Goal: Task Accomplishment & Management: Use online tool/utility

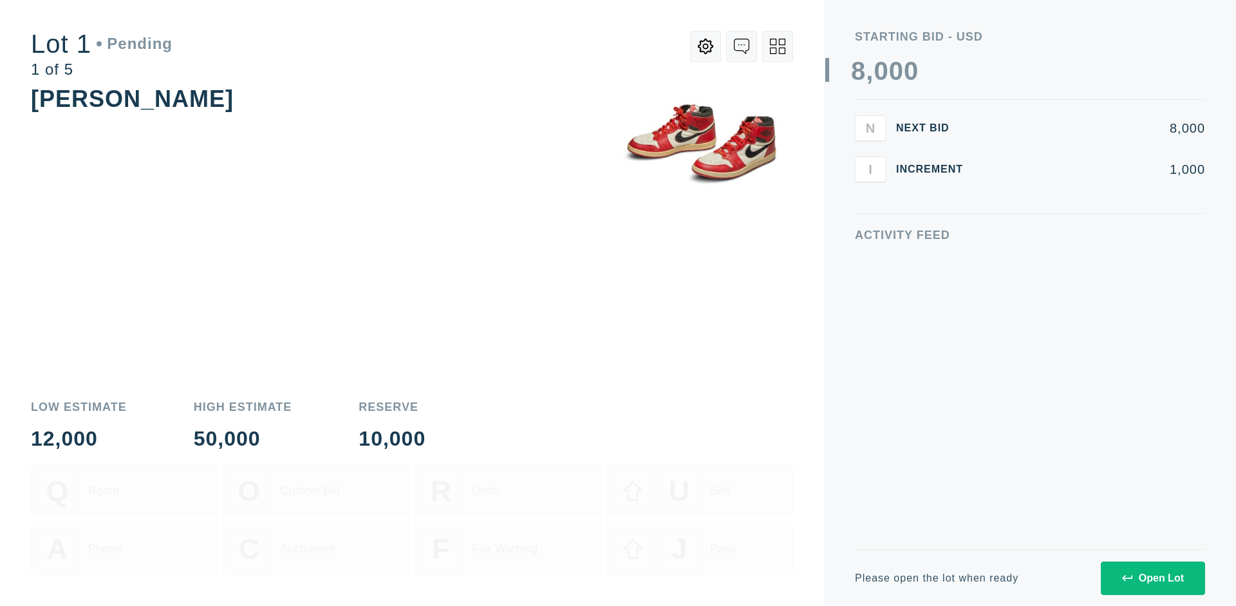
click at [1152, 577] on div "Open Lot" at bounding box center [1153, 578] width 62 height 12
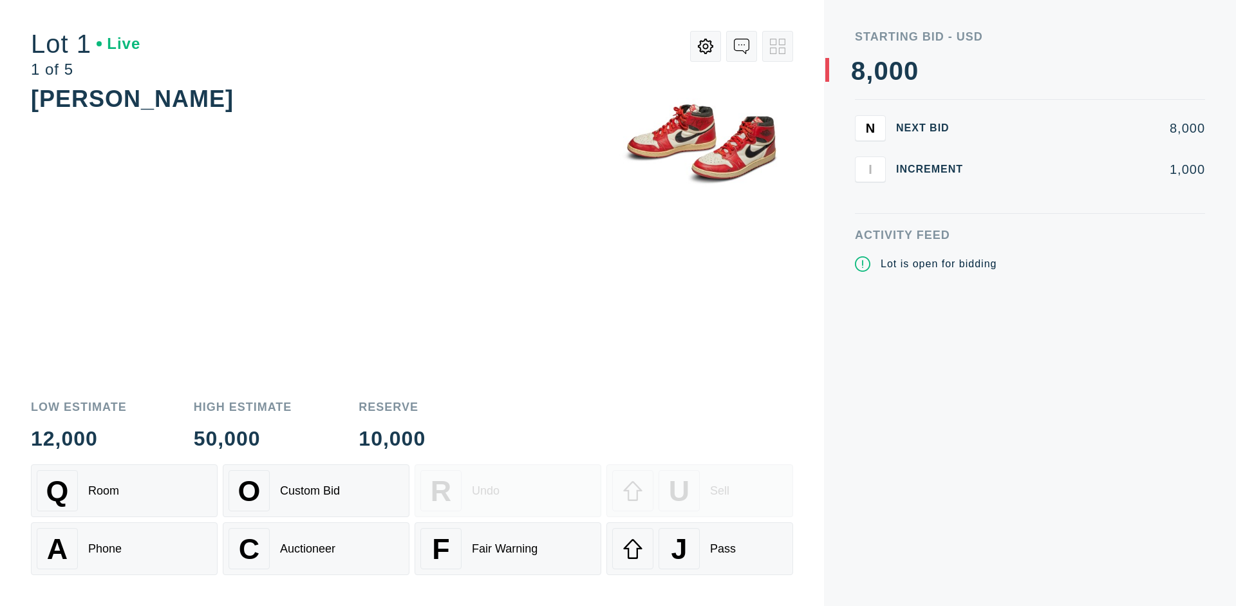
click at [124, 491] on div "Q Room" at bounding box center [124, 490] width 175 height 41
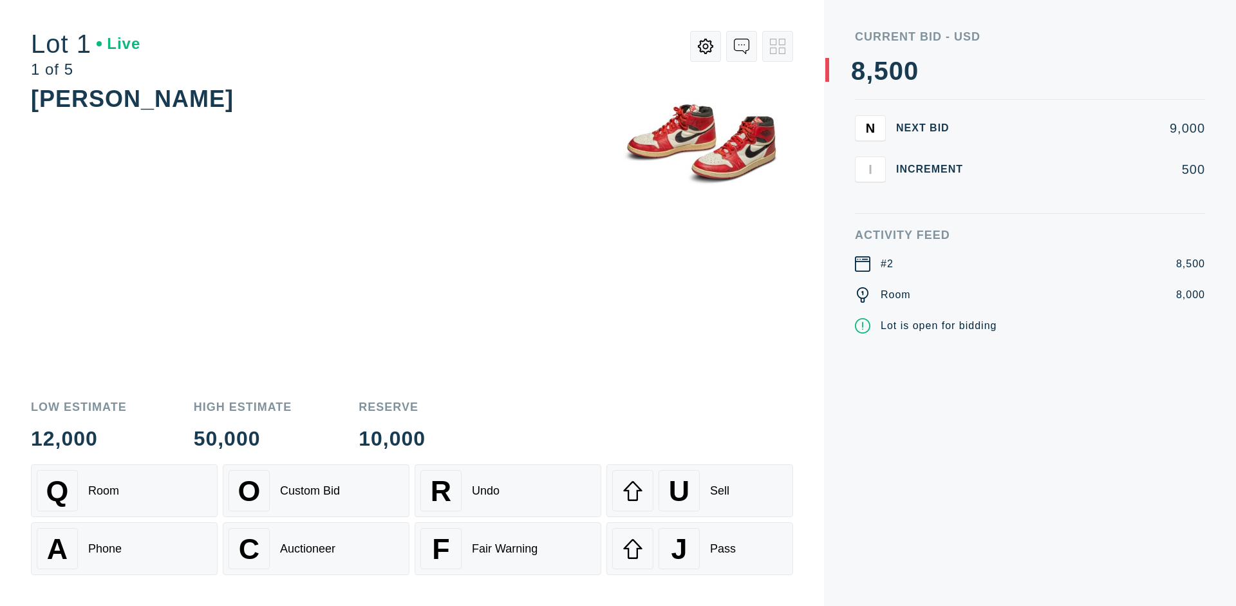
click at [124, 491] on div "Q Room" at bounding box center [124, 490] width 175 height 41
click at [124, 549] on div "A Phone" at bounding box center [124, 548] width 175 height 41
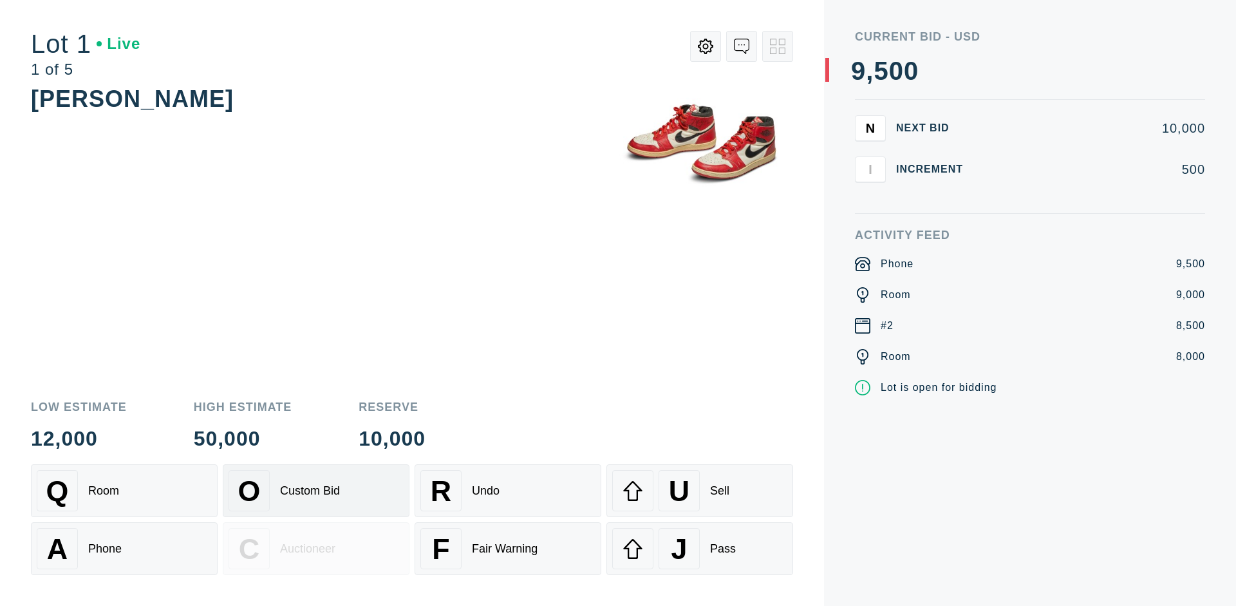
click at [316, 491] on div "Custom Bid" at bounding box center [310, 491] width 60 height 14
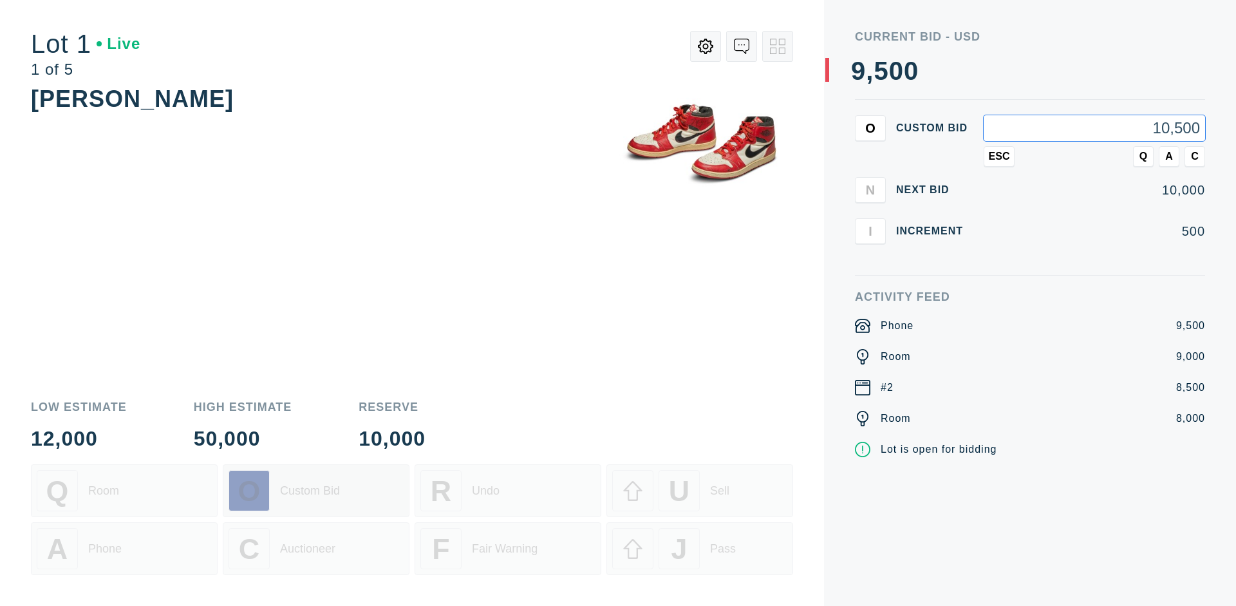
type input "10,500"
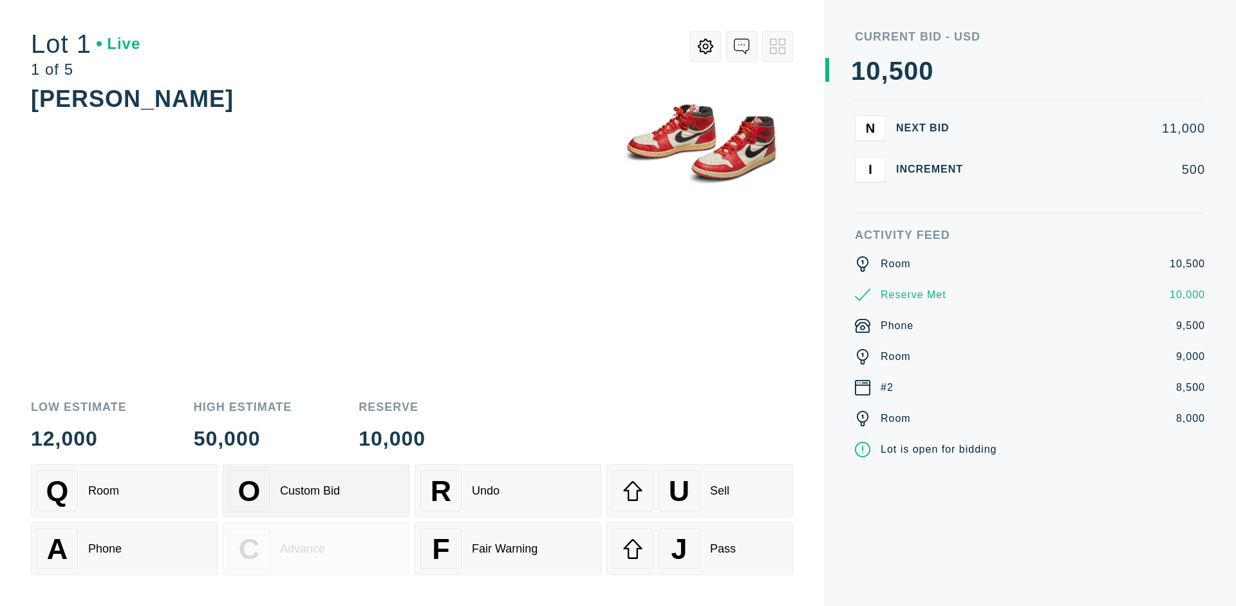
click at [316, 491] on div "Custom Bid" at bounding box center [310, 491] width 60 height 14
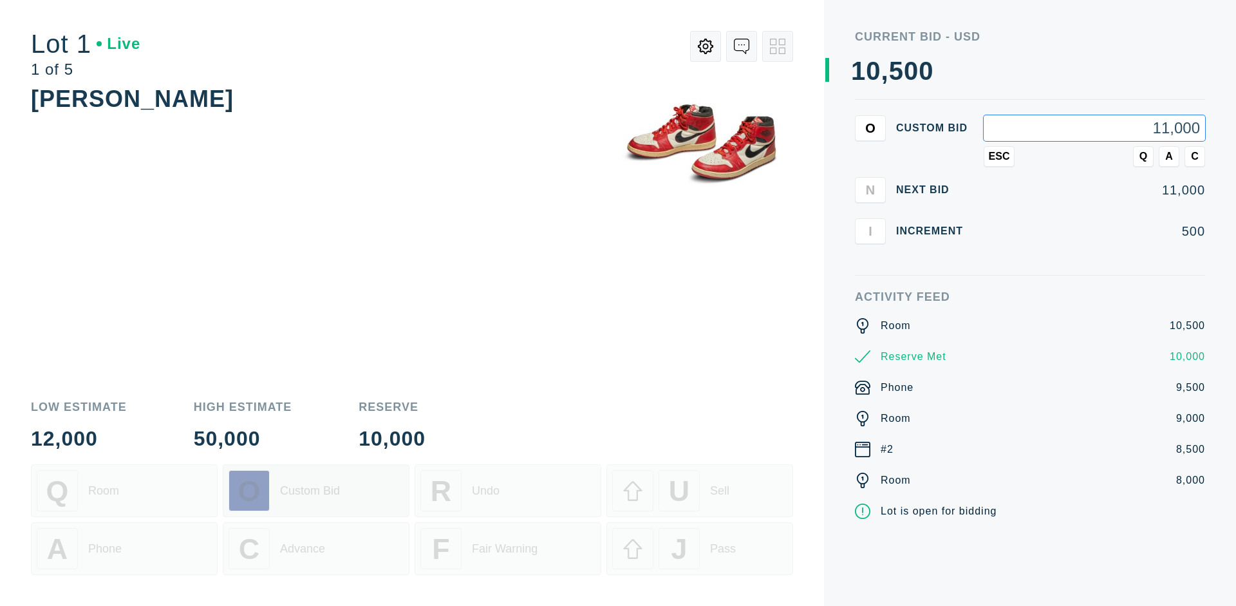
type input "11,000"
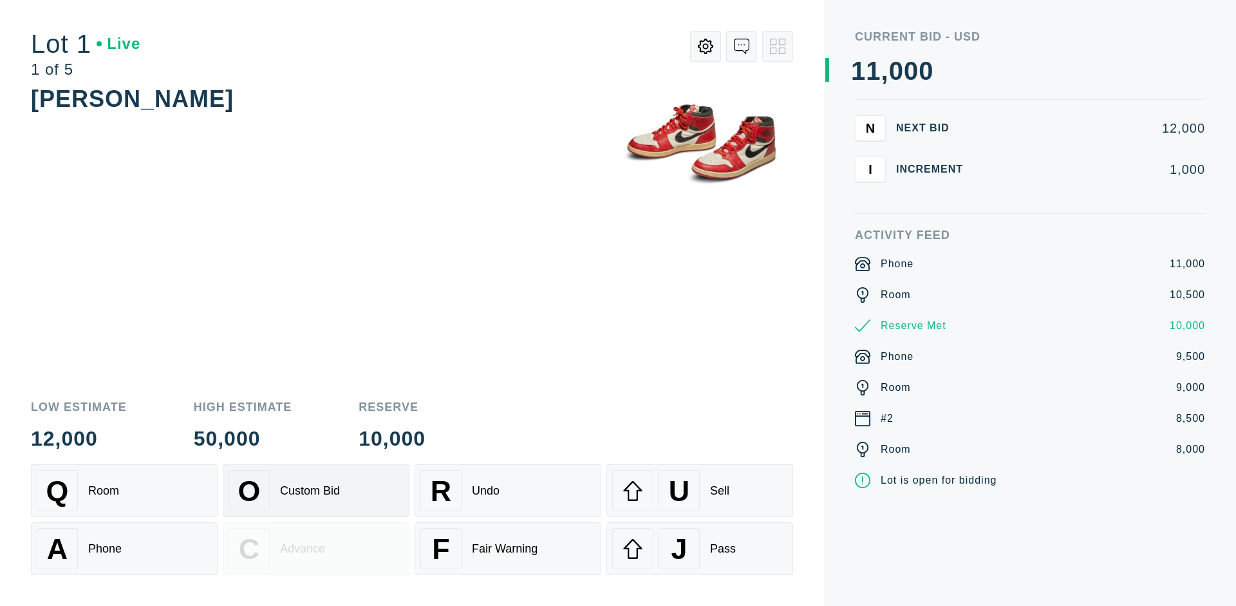
click at [124, 491] on div "Q Room" at bounding box center [124, 490] width 175 height 41
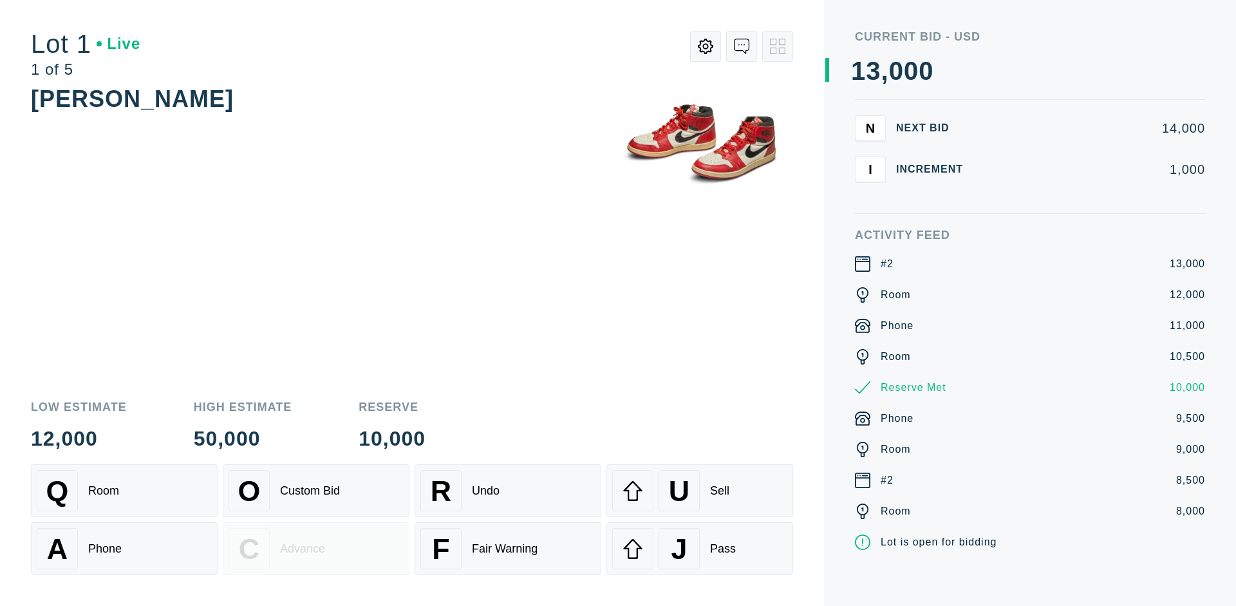
click at [124, 549] on div "A Phone" at bounding box center [124, 548] width 175 height 41
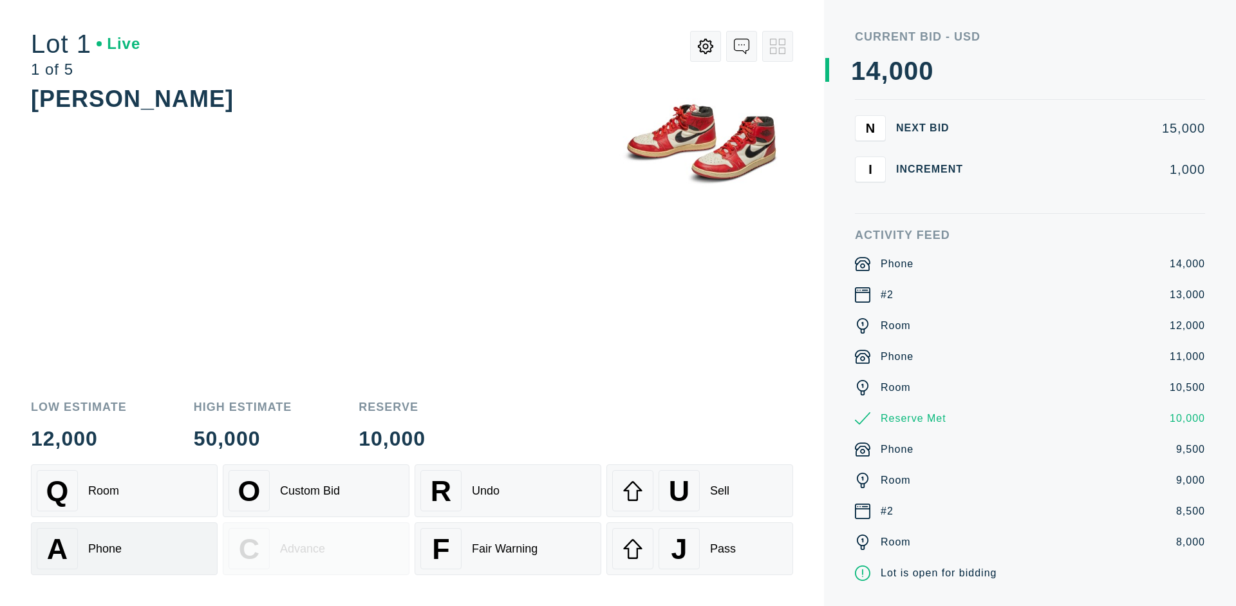
click at [124, 491] on div "Q Room" at bounding box center [124, 490] width 175 height 41
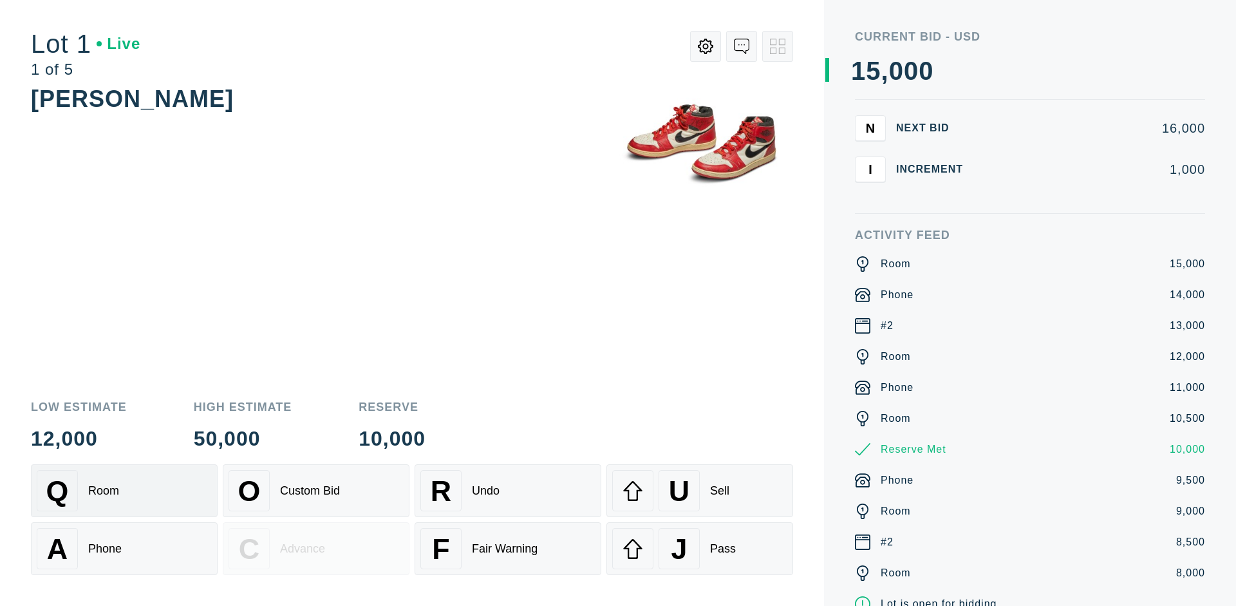
click at [508, 491] on div "R Undo" at bounding box center [507, 490] width 175 height 41
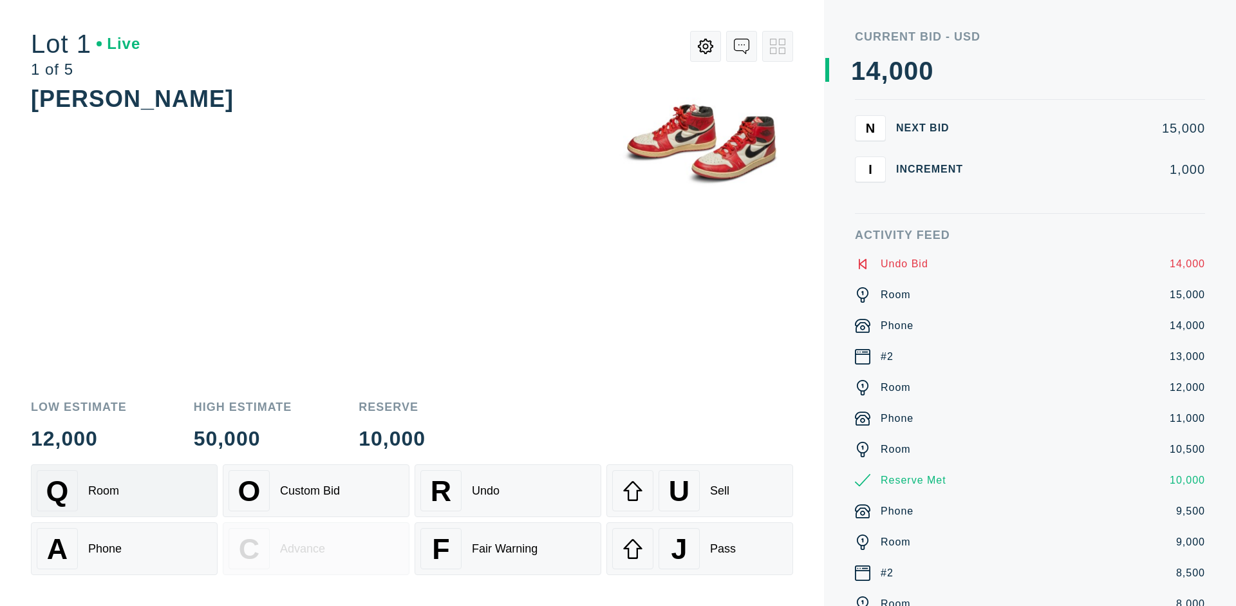
click at [124, 491] on div "Q Room" at bounding box center [124, 490] width 175 height 41
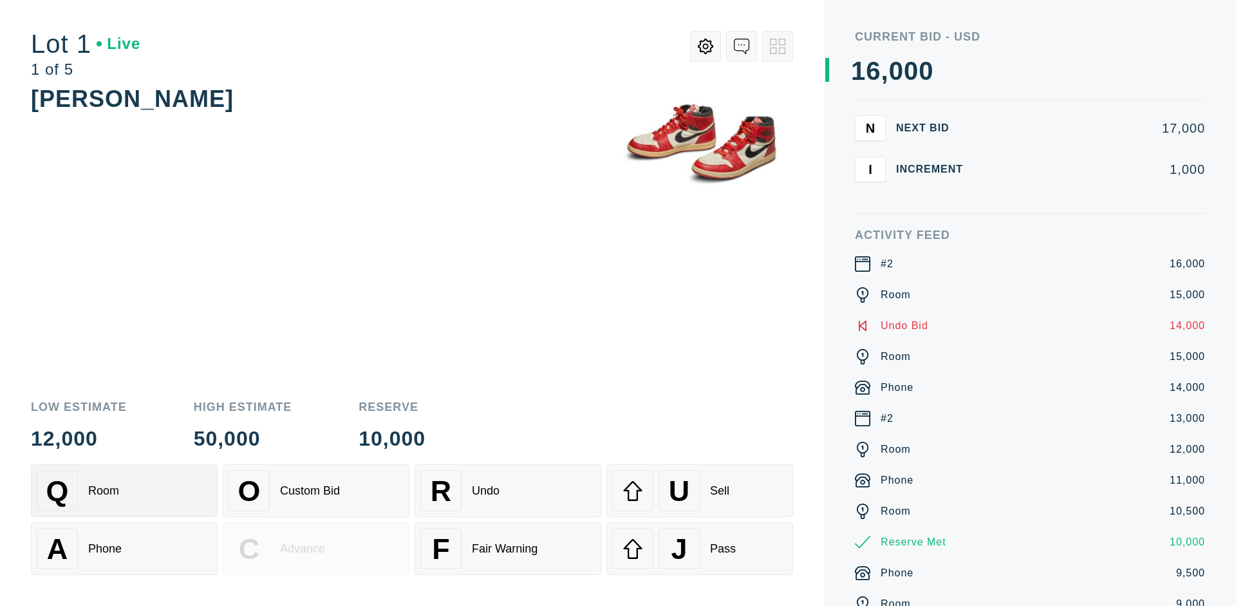
click at [124, 549] on div "A Phone" at bounding box center [124, 548] width 175 height 41
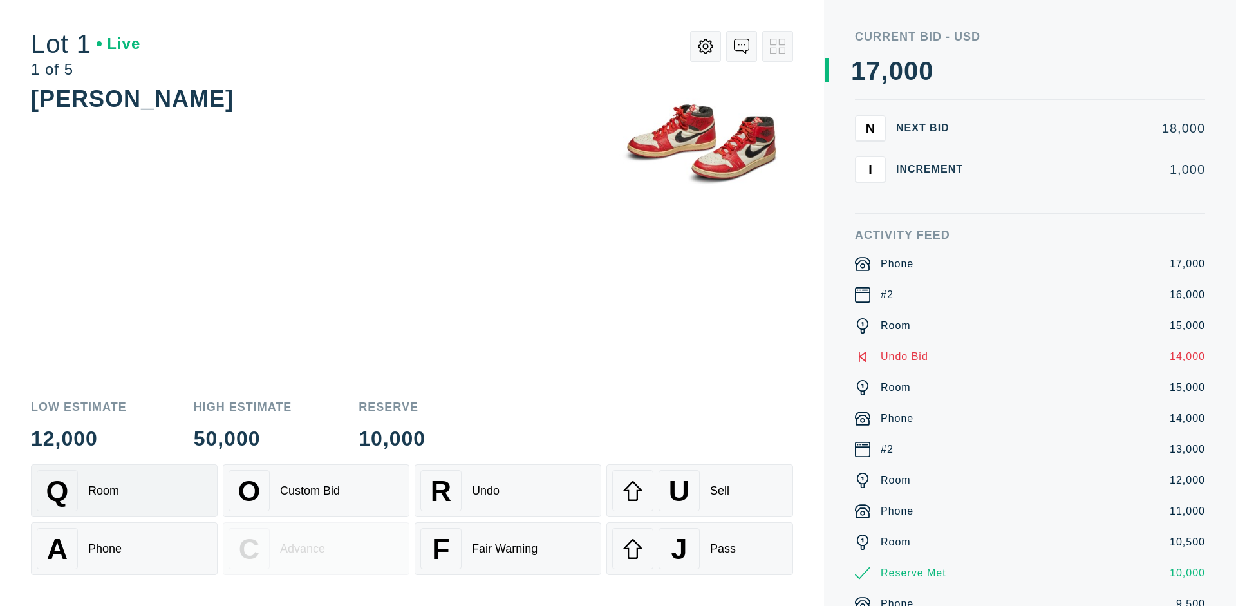
click at [124, 491] on div "Q Room" at bounding box center [124, 490] width 175 height 41
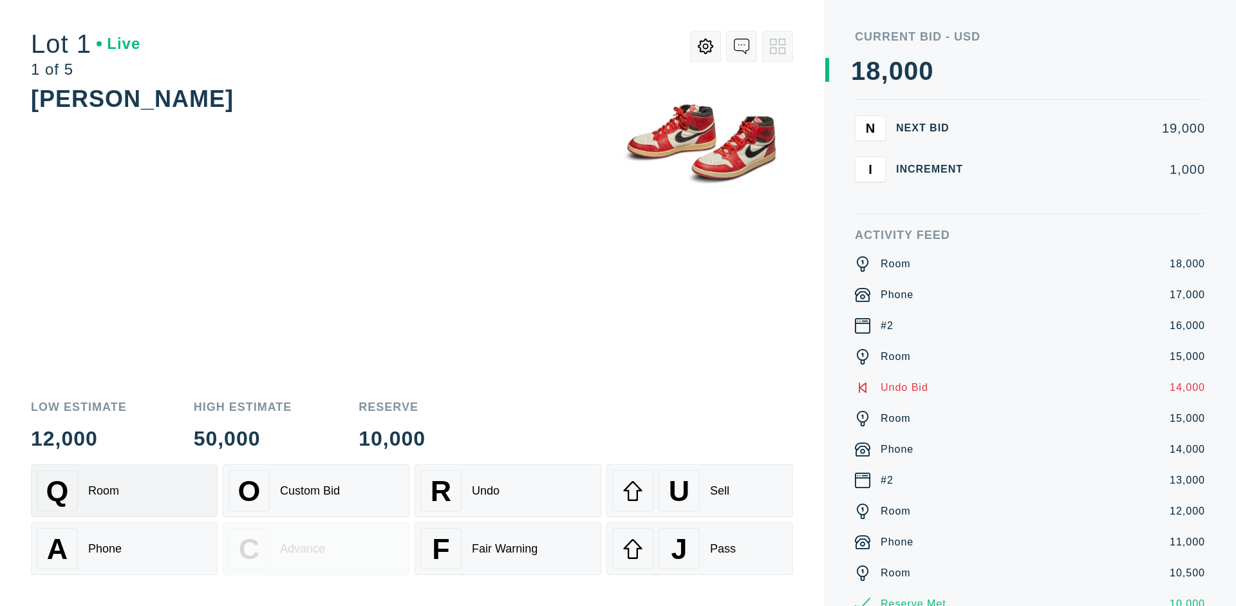
click at [508, 491] on div "R Undo" at bounding box center [507, 490] width 175 height 41
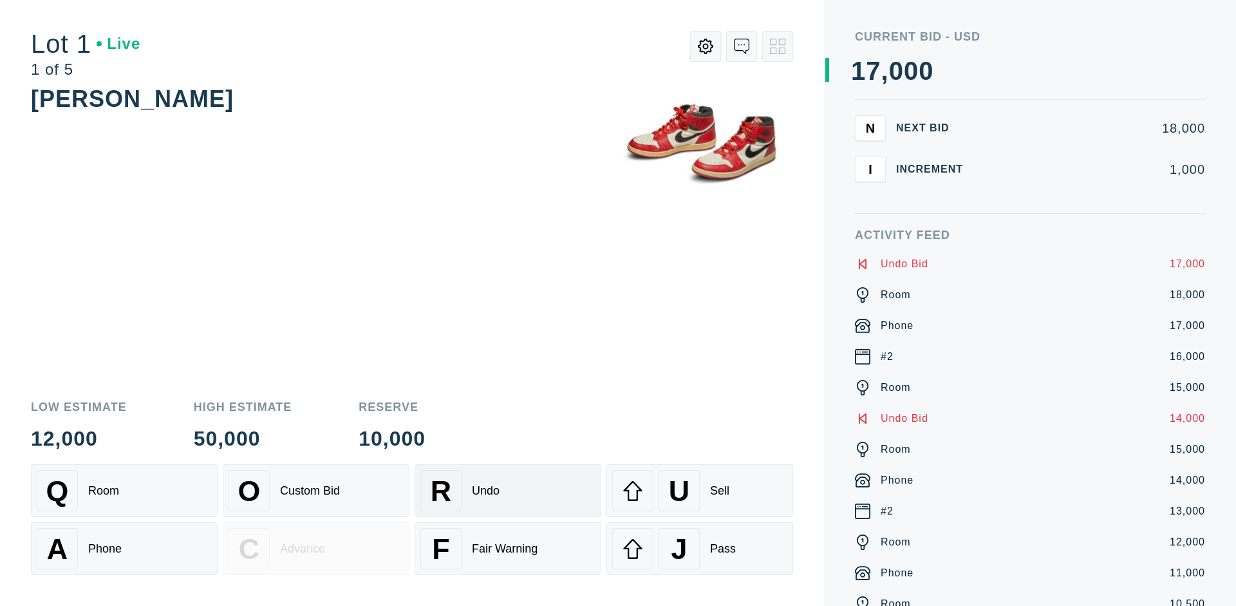
click at [700, 491] on div "U Sell" at bounding box center [699, 490] width 175 height 41
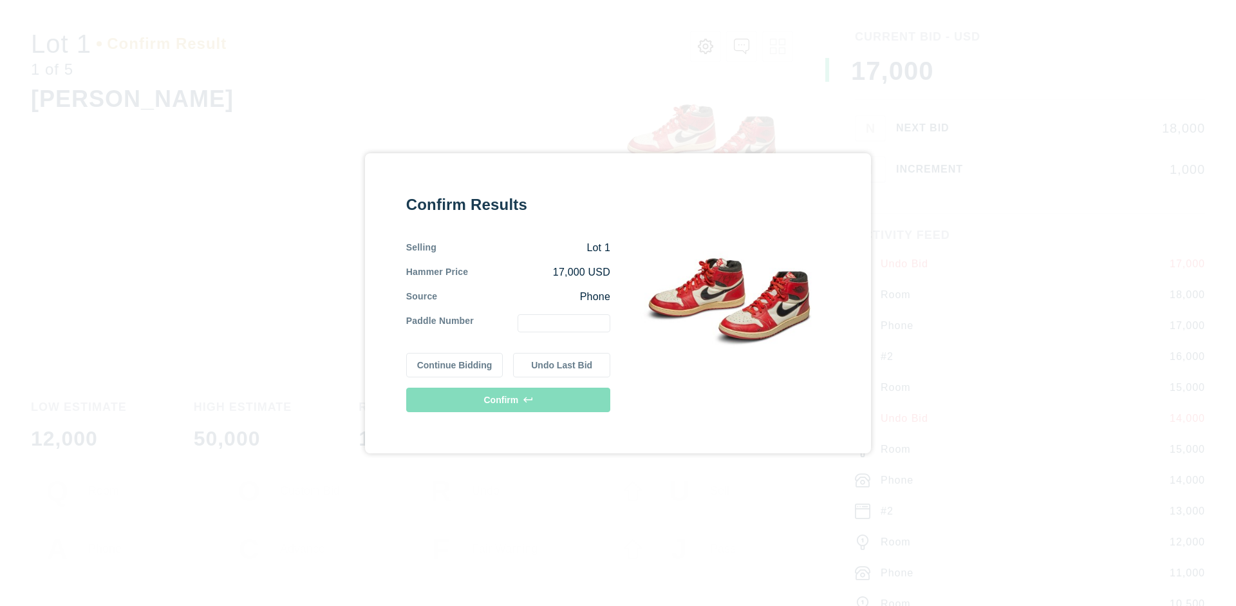
click at [455, 364] on button "Continue Bidding" at bounding box center [454, 365] width 97 height 24
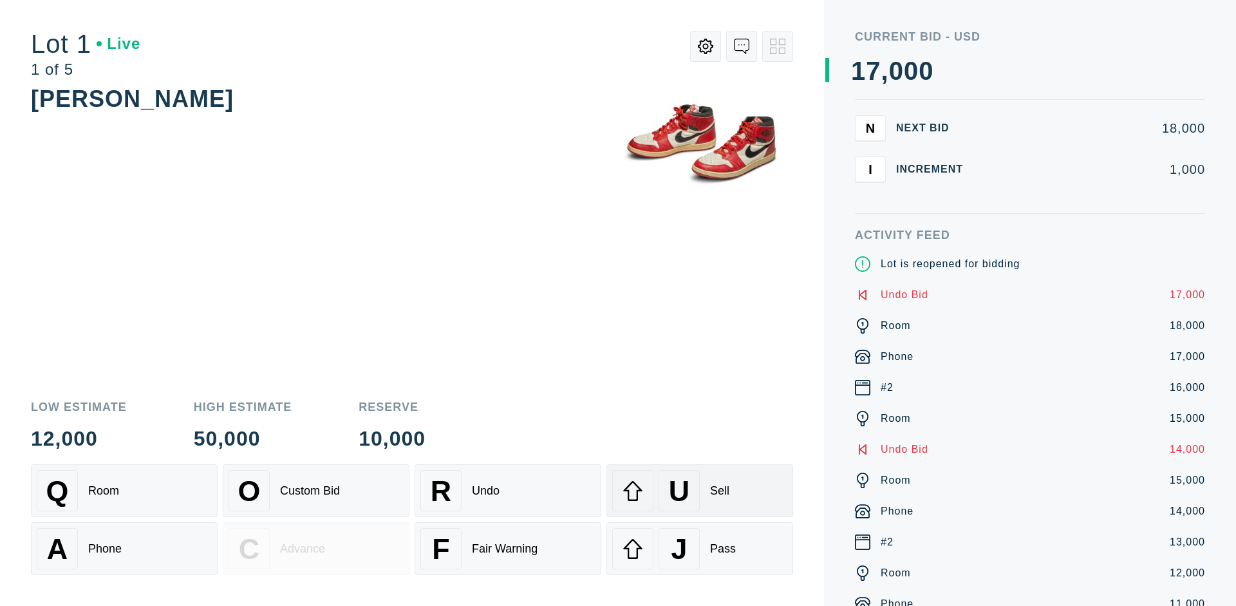
click at [700, 491] on div "U Sell" at bounding box center [699, 490] width 175 height 41
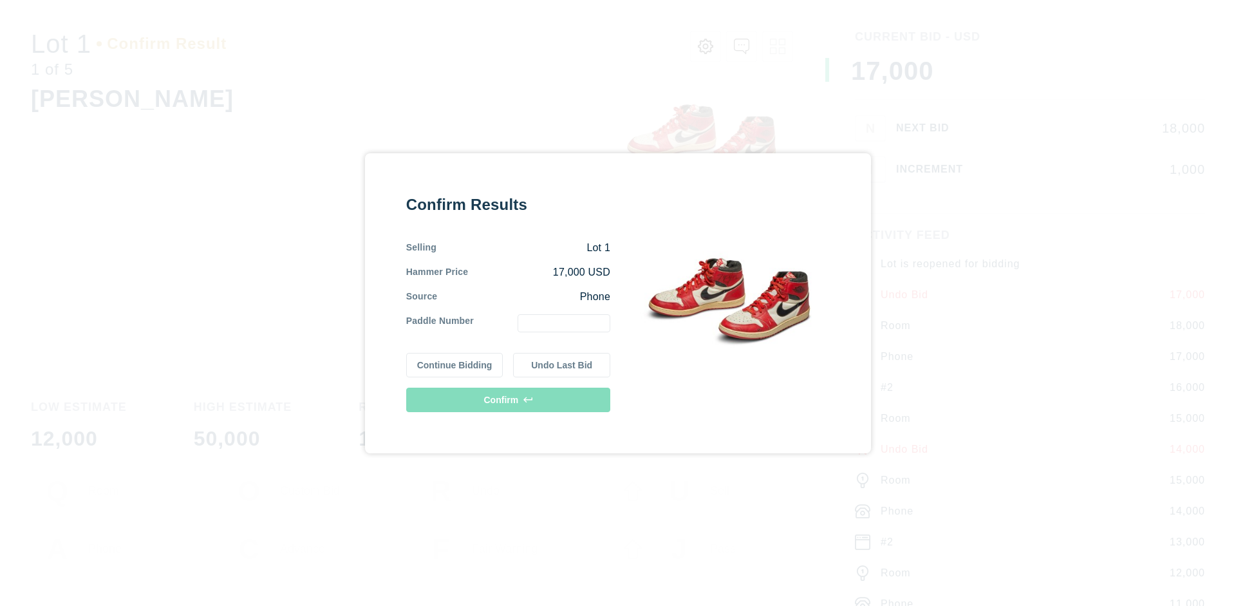
click at [562, 364] on button "Undo Last Bid" at bounding box center [561, 365] width 97 height 24
click at [455, 362] on button "Continue Bidding" at bounding box center [454, 365] width 97 height 24
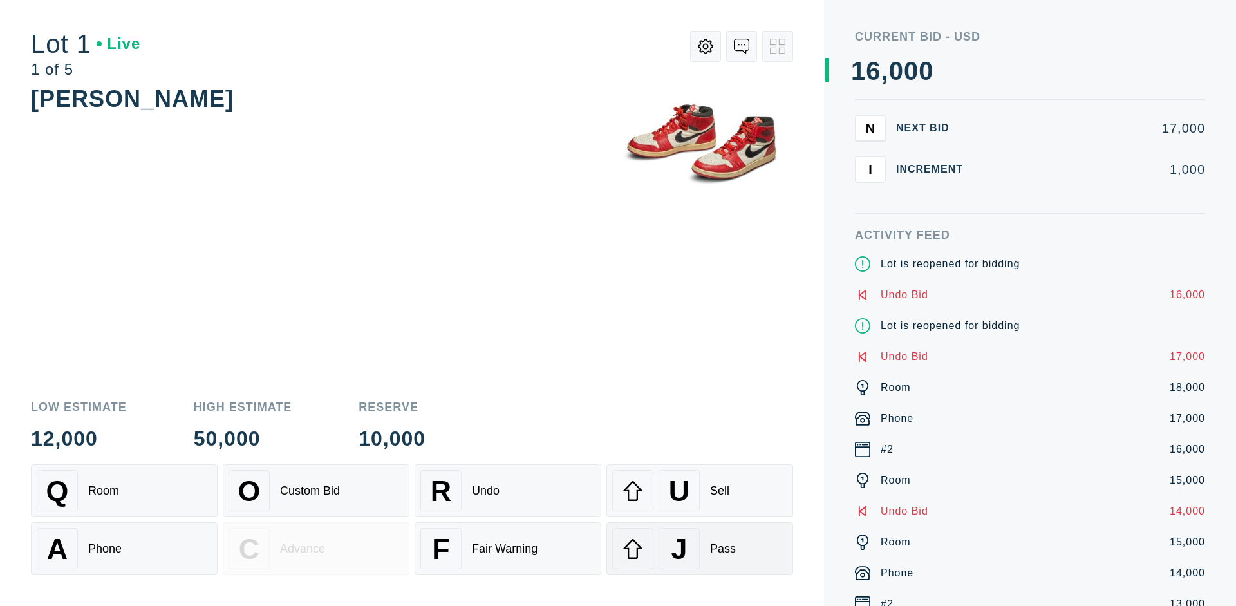
click at [700, 549] on div "J Pass" at bounding box center [699, 548] width 175 height 41
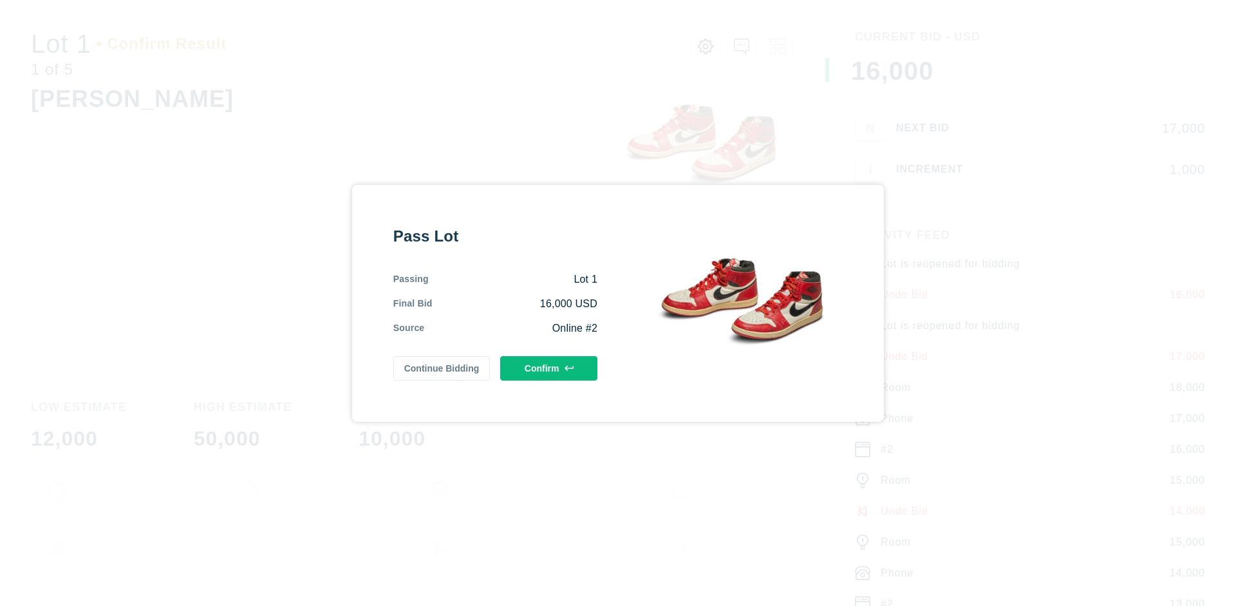
click at [549, 368] on button "Confirm" at bounding box center [548, 368] width 97 height 24
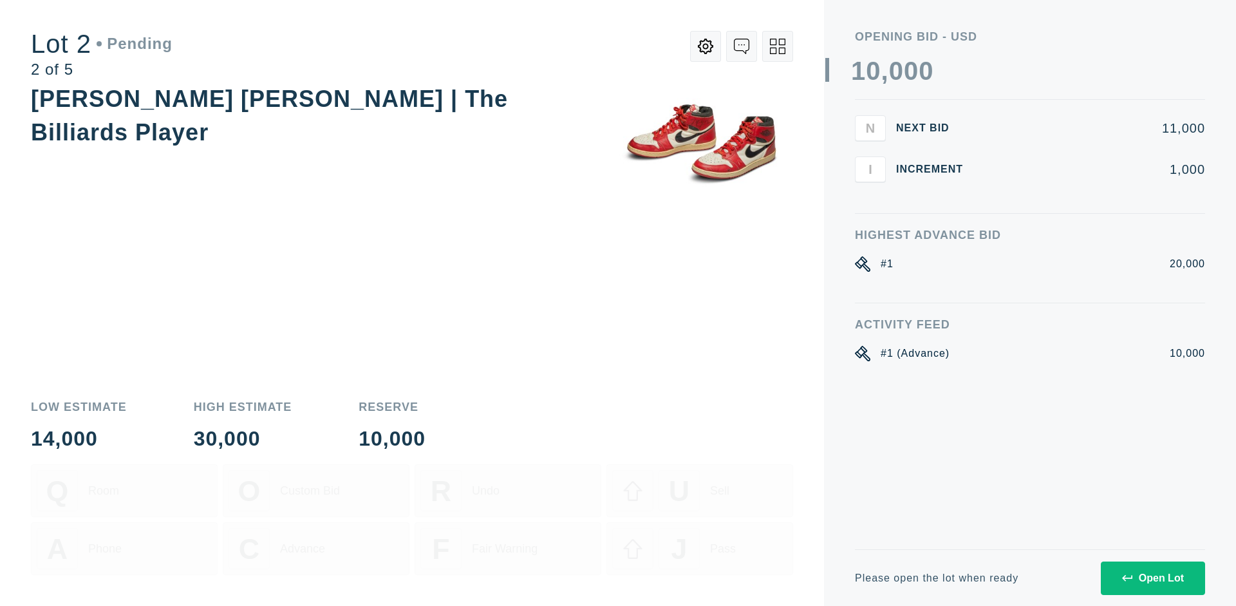
click at [1152, 577] on div "Open Lot" at bounding box center [1153, 578] width 62 height 12
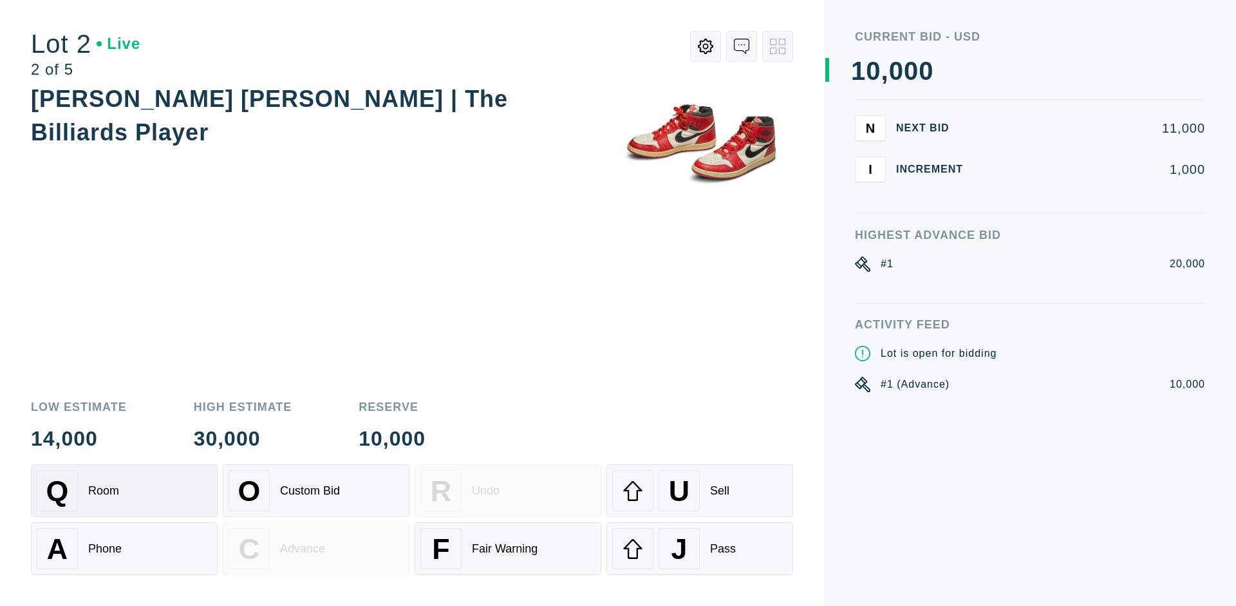
click at [124, 491] on div "Q Room" at bounding box center [124, 490] width 175 height 41
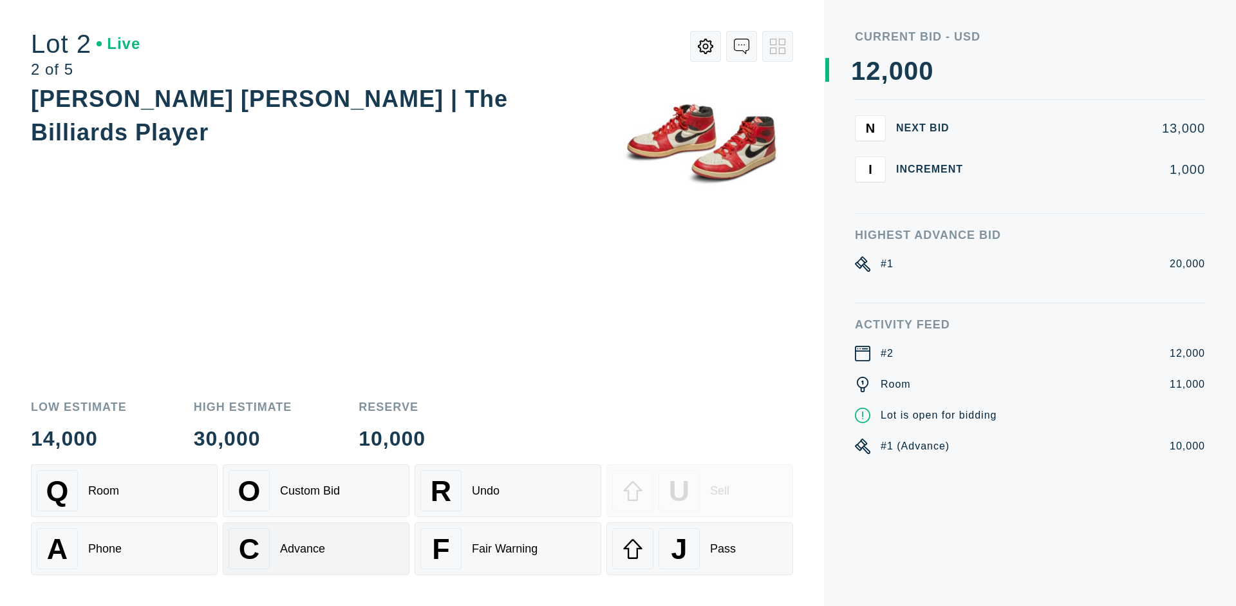
click at [316, 549] on div "Advance" at bounding box center [302, 549] width 45 height 14
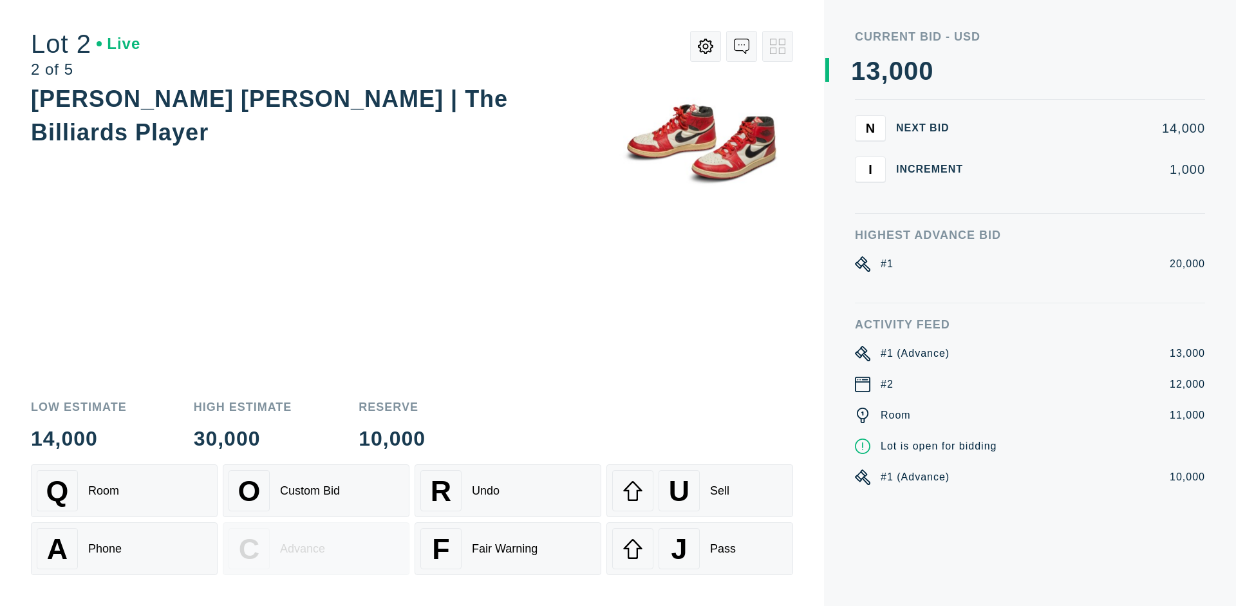
click at [700, 491] on div "U Sell" at bounding box center [699, 490] width 175 height 41
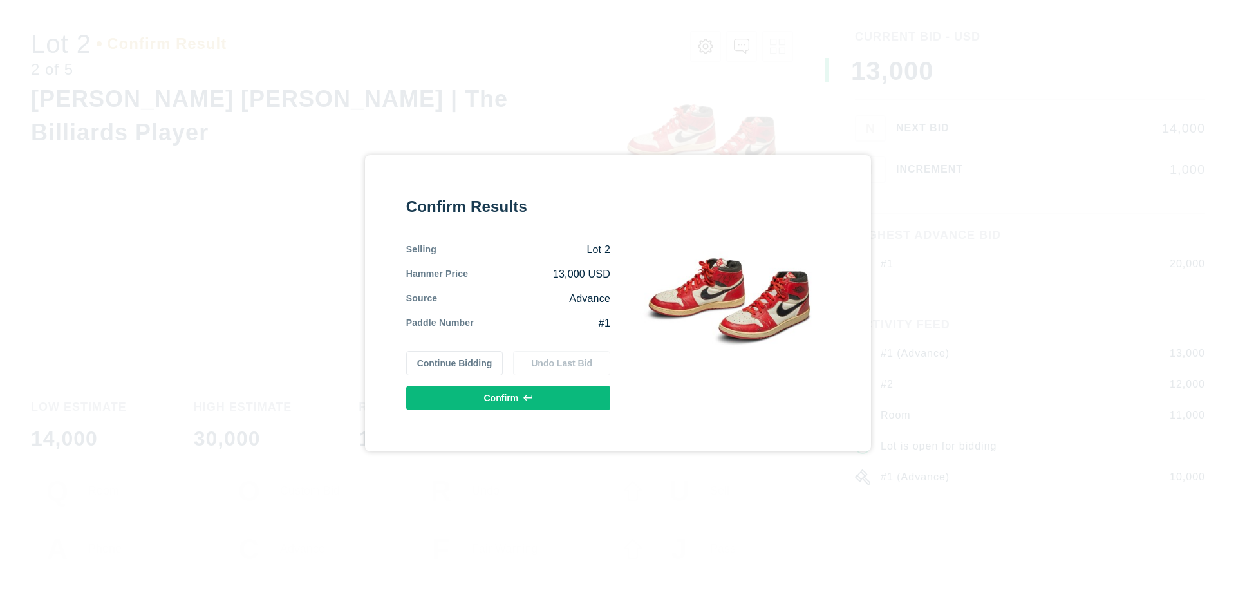
click at [509, 397] on button "Confirm" at bounding box center [508, 398] width 204 height 24
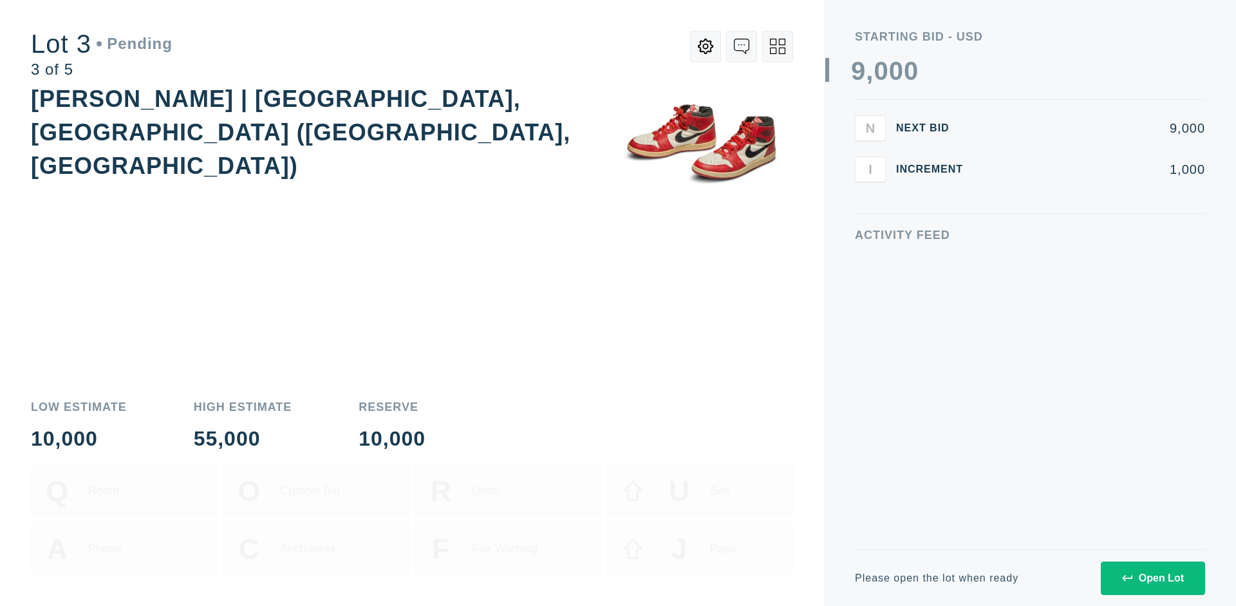
click at [1152, 577] on div "Open Lot" at bounding box center [1153, 578] width 62 height 12
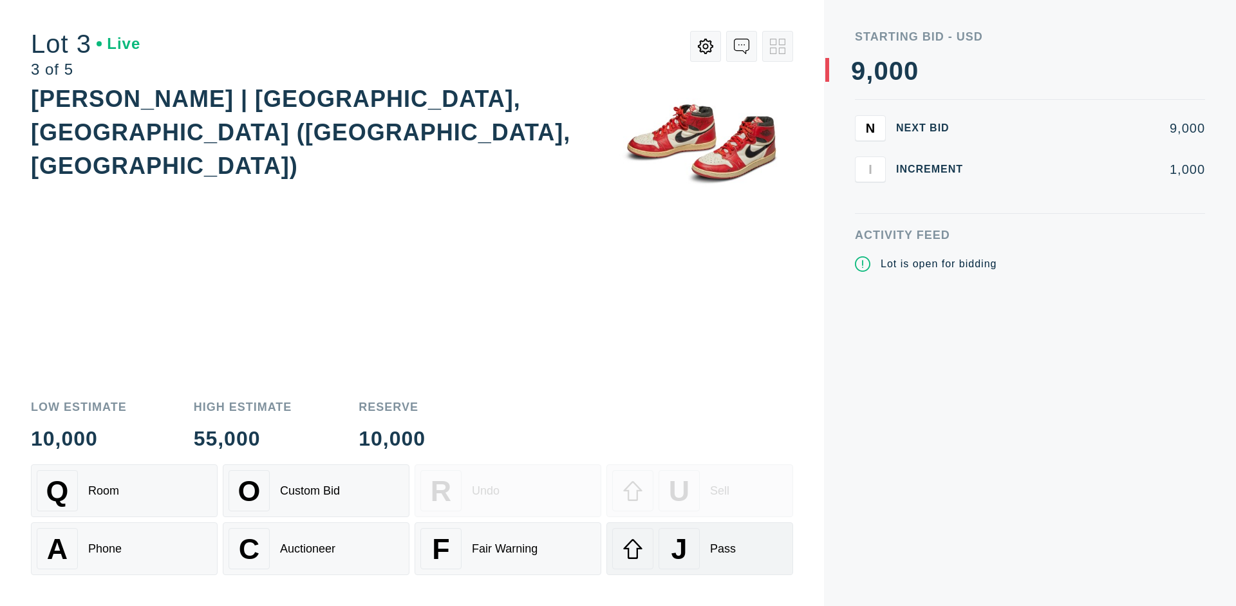
click at [700, 549] on div "J Pass" at bounding box center [699, 548] width 175 height 41
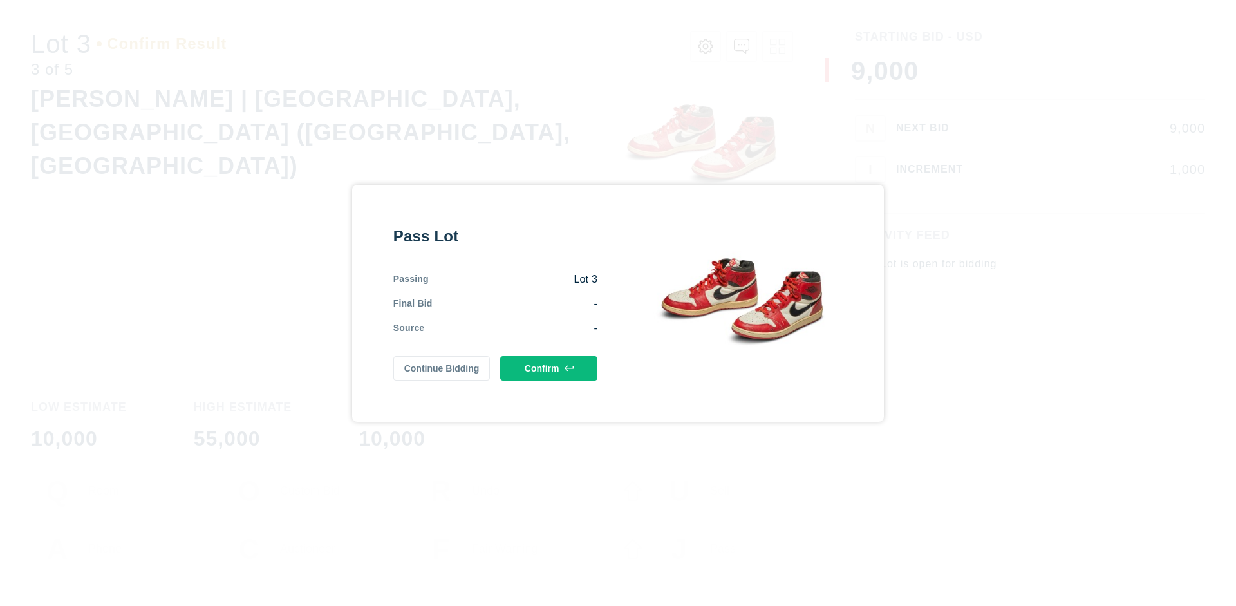
click at [549, 368] on button "Confirm" at bounding box center [548, 368] width 97 height 24
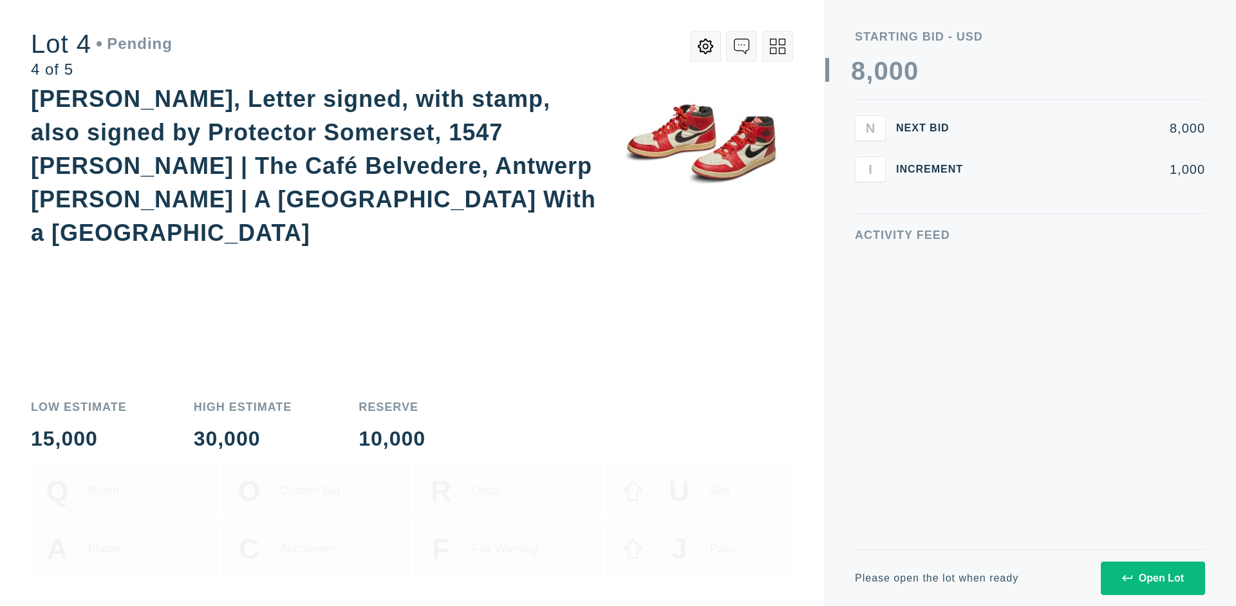
click at [1152, 577] on div "Open Lot" at bounding box center [1153, 578] width 62 height 12
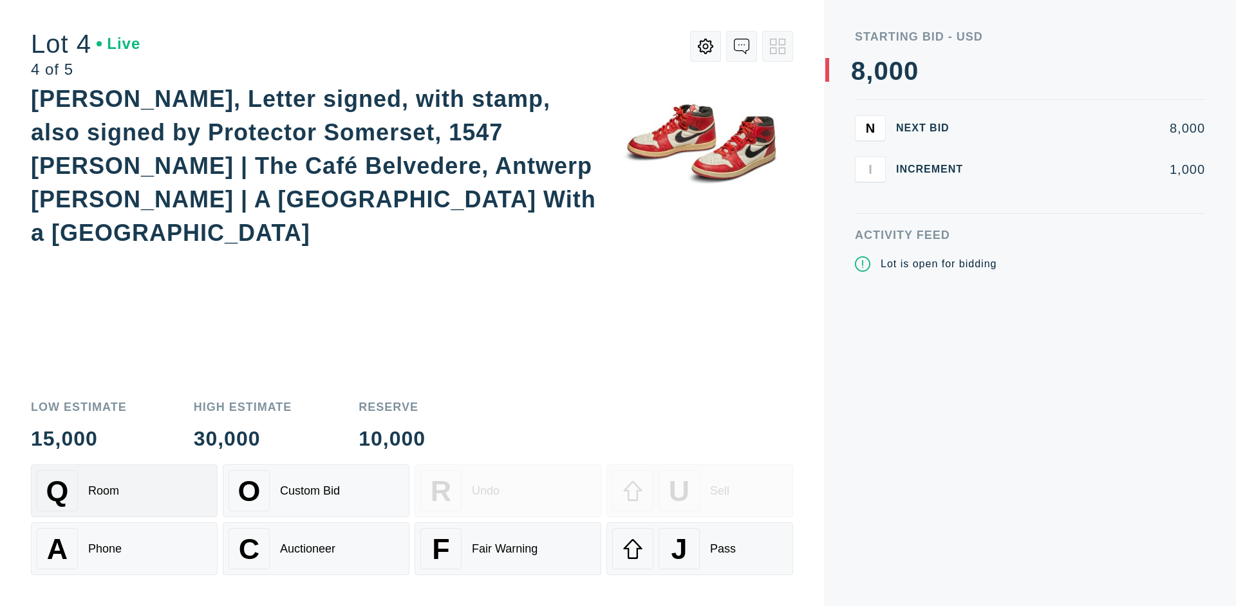
click at [124, 491] on div "Q Room" at bounding box center [124, 490] width 175 height 41
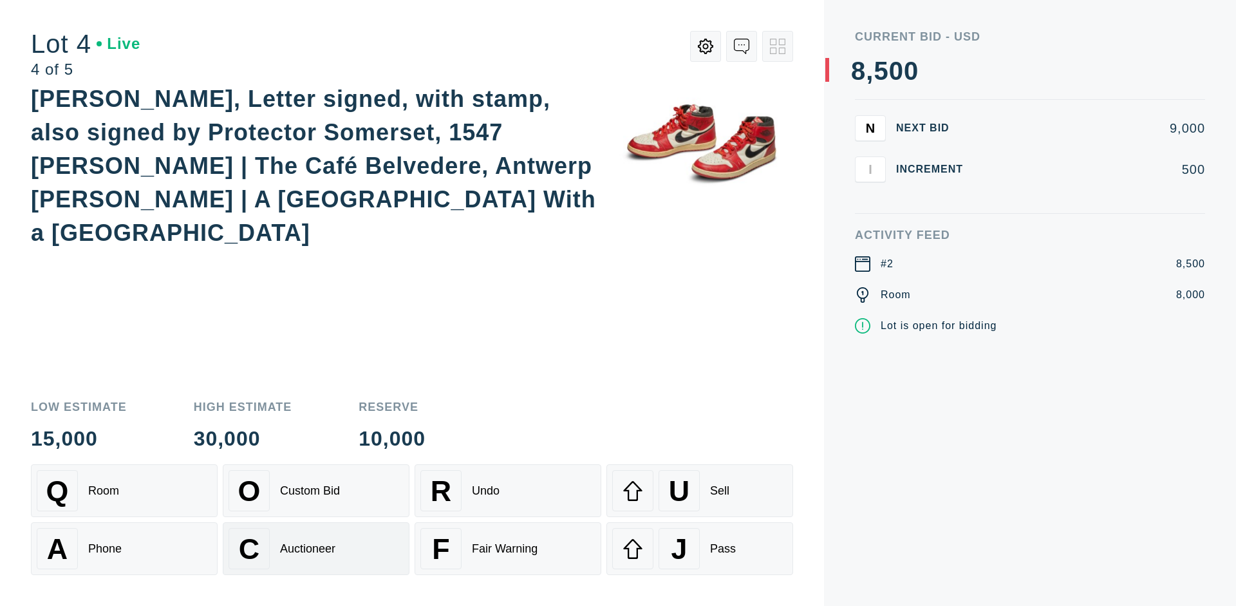
click at [316, 549] on div "Auctioneer" at bounding box center [307, 549] width 55 height 14
click at [700, 549] on div "J Pass" at bounding box center [699, 548] width 175 height 41
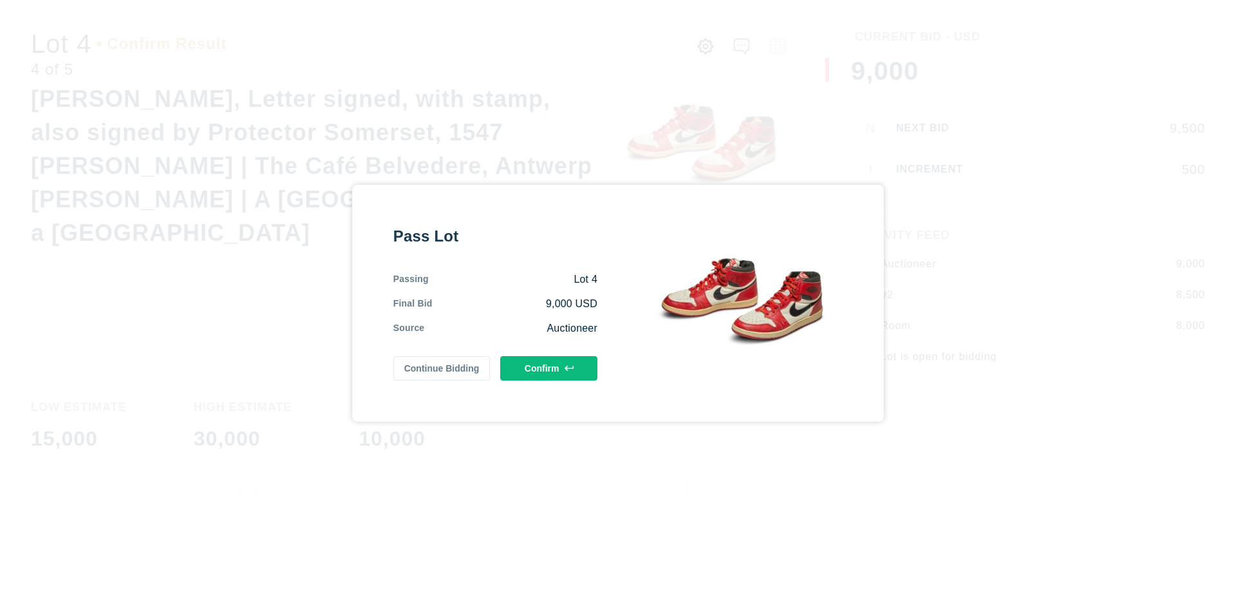
click at [549, 368] on button "Confirm" at bounding box center [548, 368] width 97 height 24
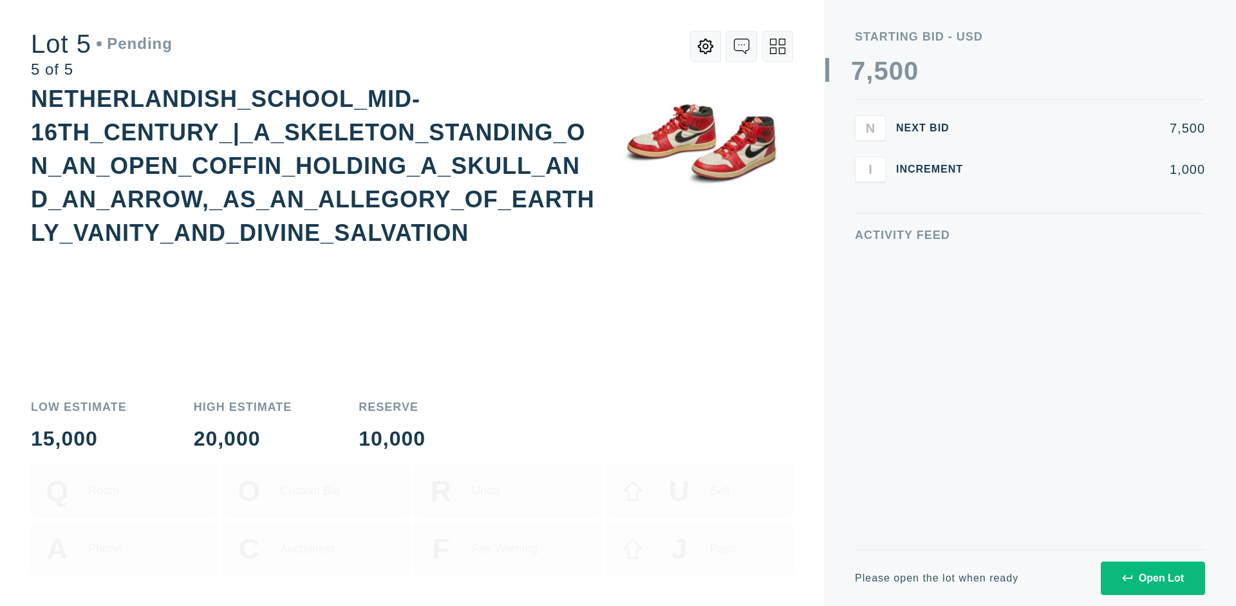
click at [1152, 577] on div "Open Lot" at bounding box center [1153, 578] width 62 height 12
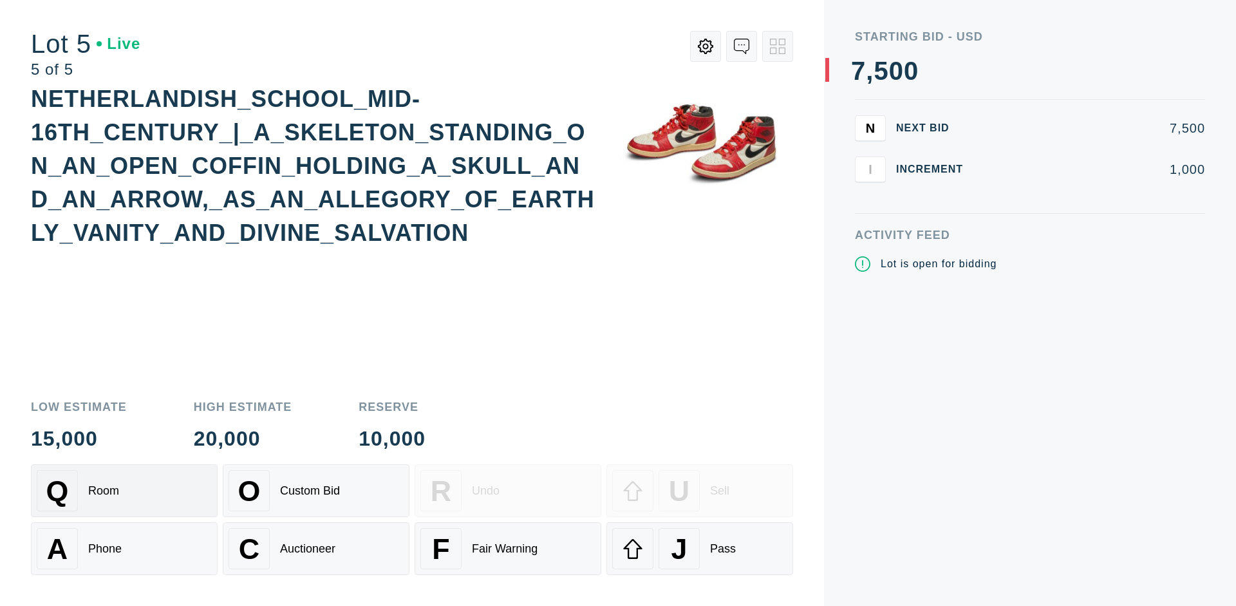
click at [124, 491] on div "Q Room" at bounding box center [124, 490] width 175 height 41
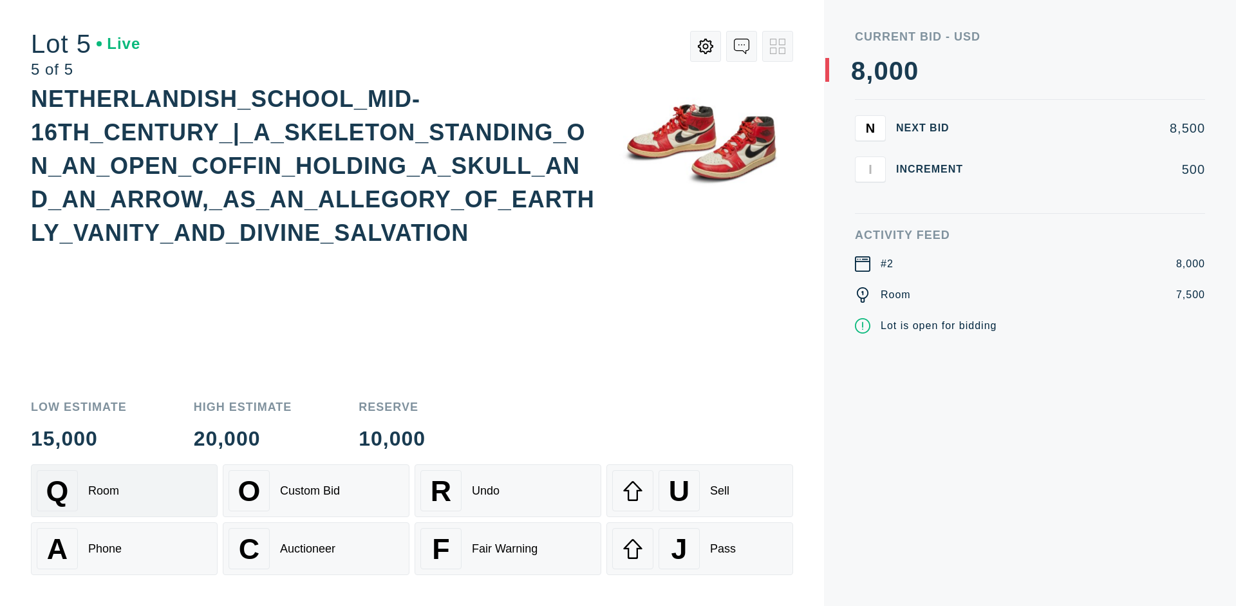
click at [124, 491] on div "Q Room" at bounding box center [124, 490] width 175 height 41
click at [700, 491] on div "U Sell" at bounding box center [699, 490] width 175 height 41
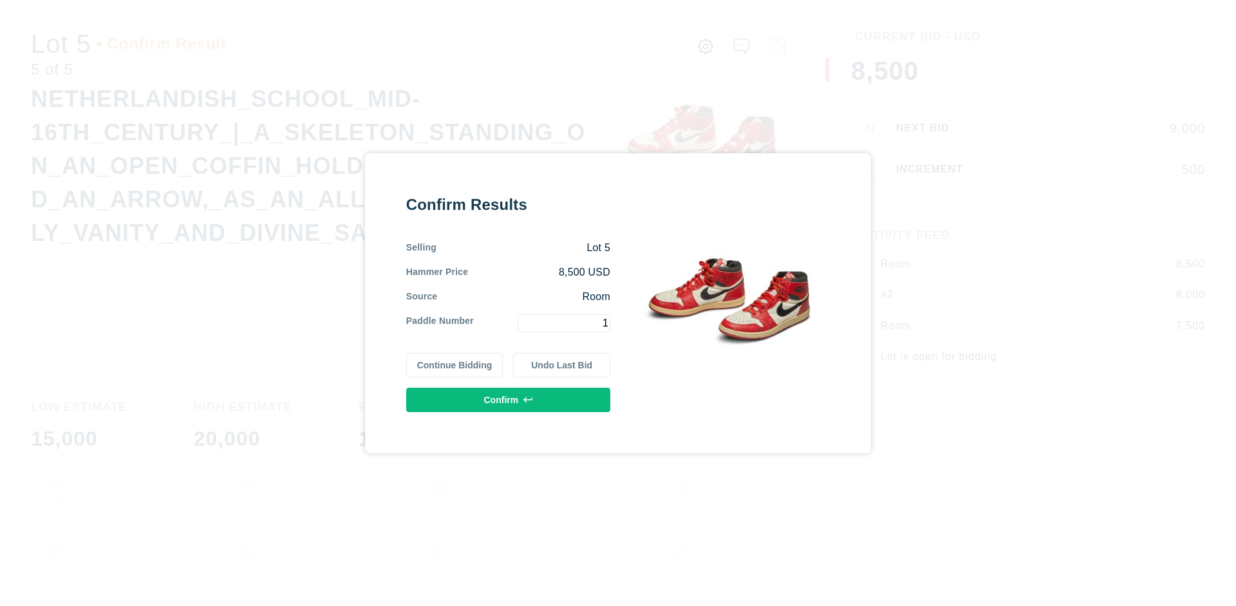
type input "1"
click at [509, 399] on button "Confirm" at bounding box center [508, 400] width 204 height 24
